Goal: Task Accomplishment & Management: Use online tool/utility

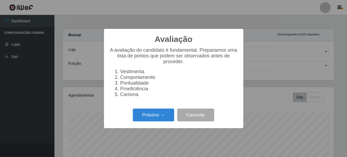
select select "496"
click at [166, 116] on button "Próximo →" at bounding box center [153, 114] width 41 height 13
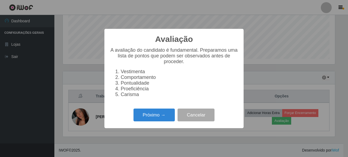
scroll to position [113, 272]
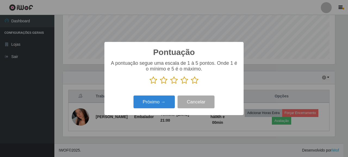
click at [197, 82] on icon at bounding box center [195, 80] width 8 height 8
click at [191, 84] on input "radio" at bounding box center [191, 84] width 0 height 0
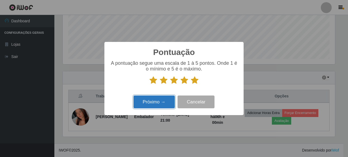
click at [148, 99] on button "Próximo →" at bounding box center [154, 101] width 41 height 13
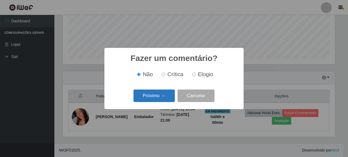
click at [156, 99] on button "Próximo →" at bounding box center [154, 95] width 41 height 13
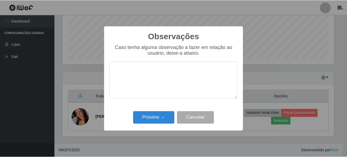
scroll to position [271799, 271639]
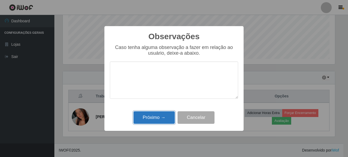
click at [159, 116] on button "Próximo →" at bounding box center [154, 117] width 41 height 13
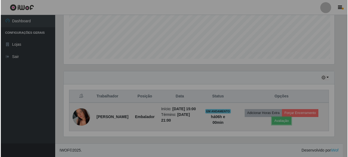
scroll to position [113, 275]
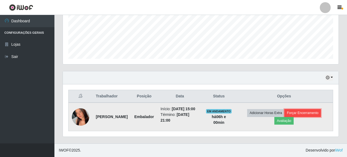
click at [305, 109] on button "Forçar Encerramento" at bounding box center [302, 113] width 36 height 8
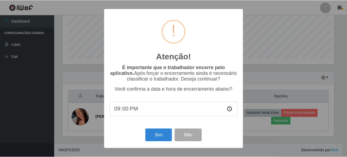
scroll to position [113, 272]
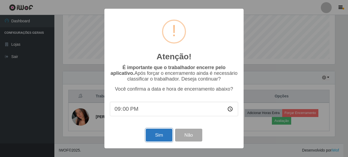
click at [163, 138] on button "Sim" at bounding box center [159, 135] width 26 height 13
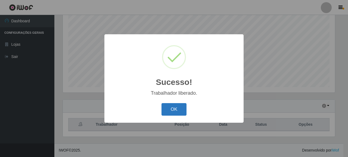
click at [177, 107] on button "OK" at bounding box center [174, 109] width 25 height 13
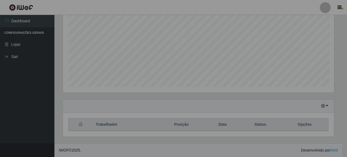
scroll to position [113, 275]
